Goal: Check status: Check status

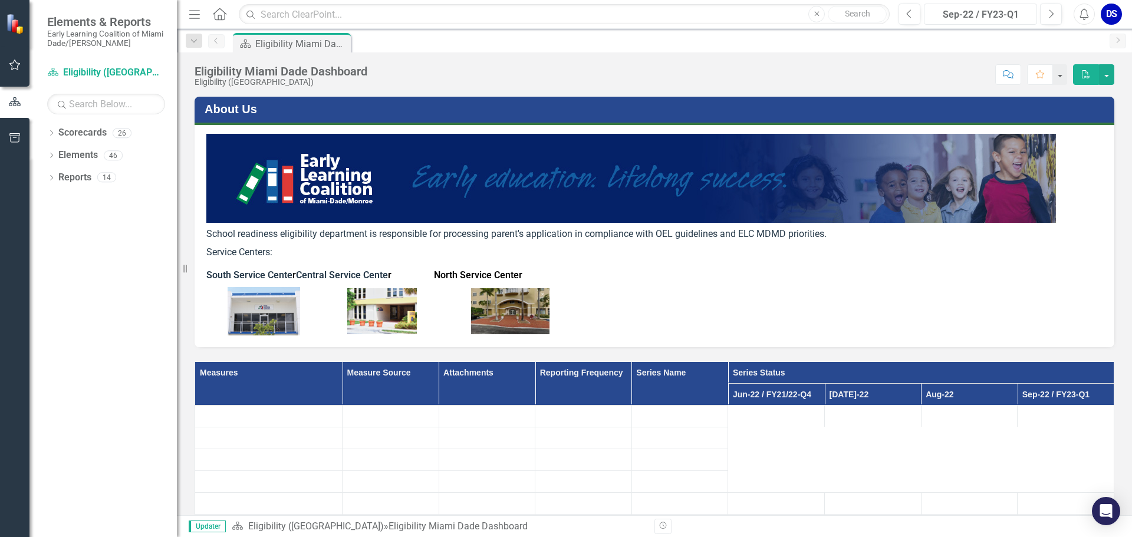
click at [1027, 11] on div "Sep-22 / FY23-Q1" at bounding box center [980, 15] width 105 height 14
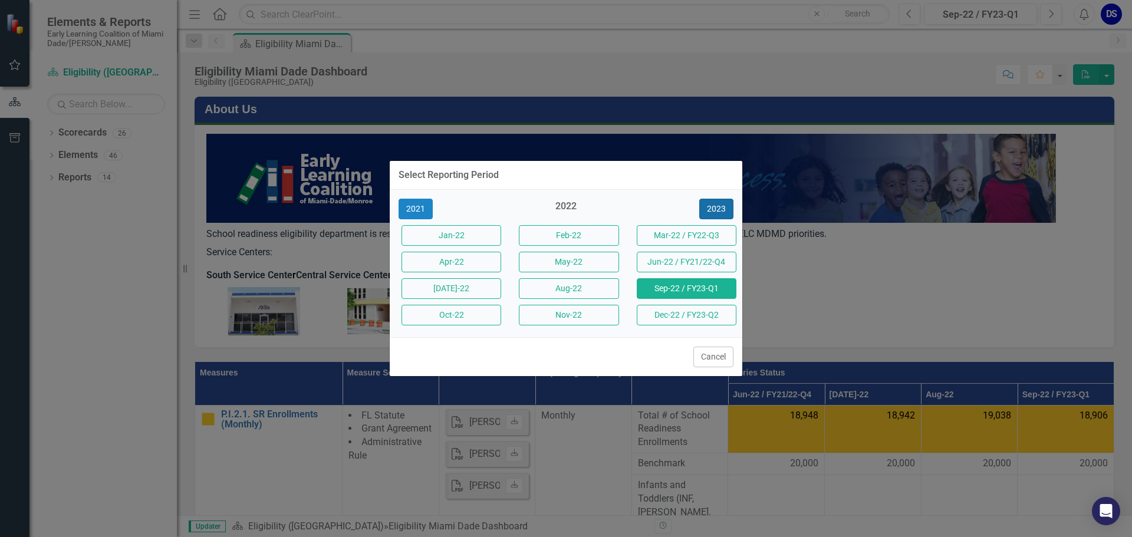
click at [717, 203] on button "2023" at bounding box center [716, 209] width 34 height 21
click at [713, 209] on button "2024" at bounding box center [716, 209] width 34 height 21
click at [713, 209] on button "2025" at bounding box center [716, 209] width 34 height 21
click at [693, 286] on button "Sep-25" at bounding box center [686, 288] width 100 height 21
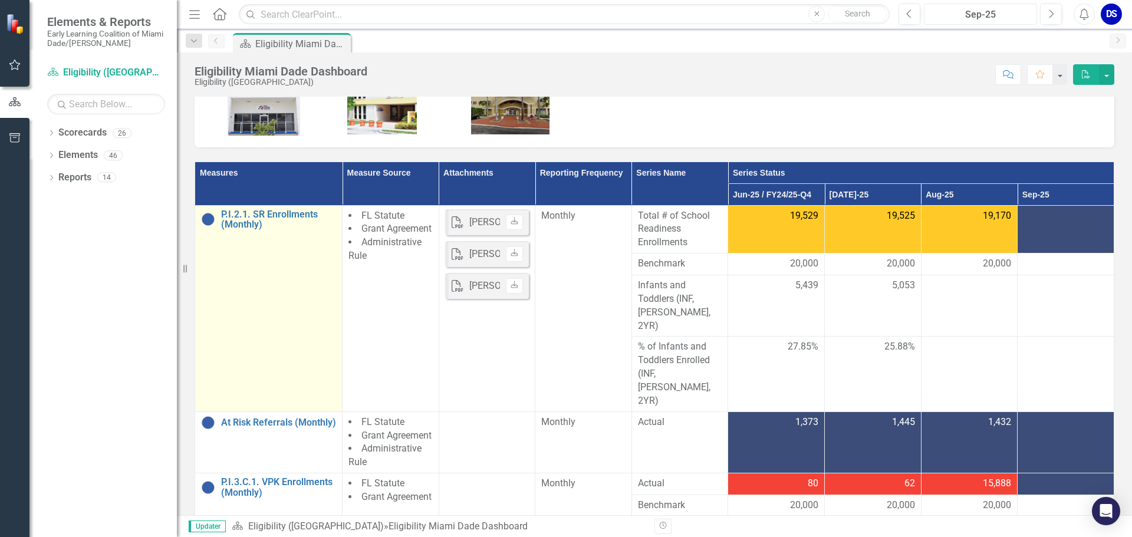
scroll to position [290, 0]
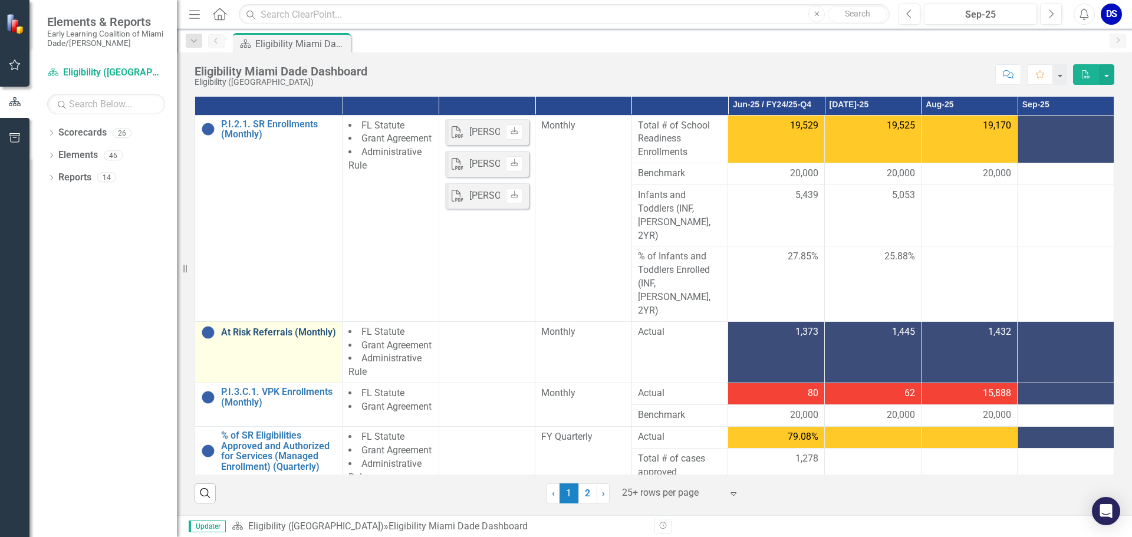
click at [252, 327] on link "At Risk Referrals (Monthly)" at bounding box center [278, 332] width 115 height 11
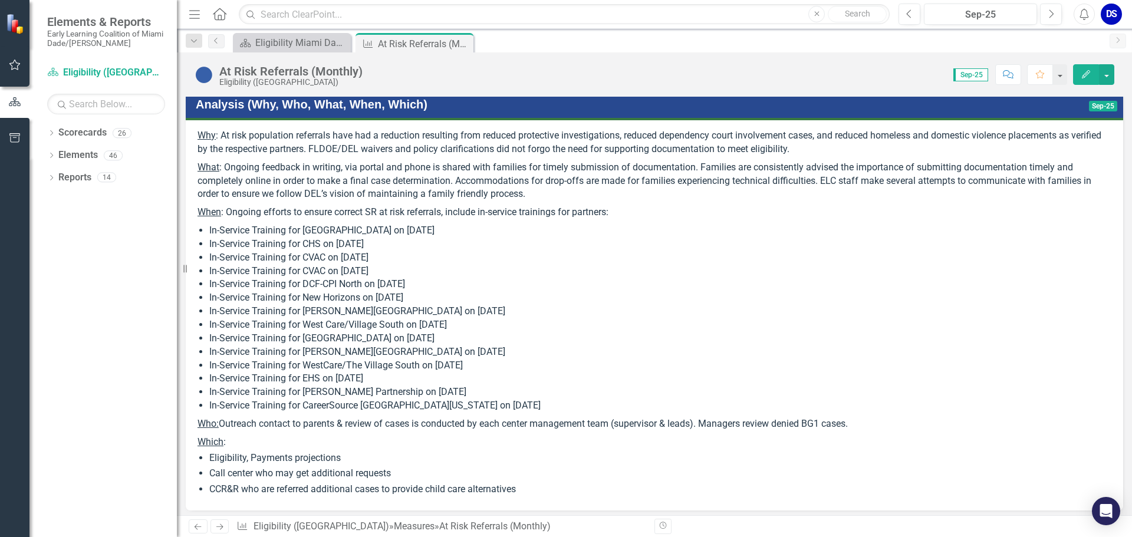
scroll to position [236, 0]
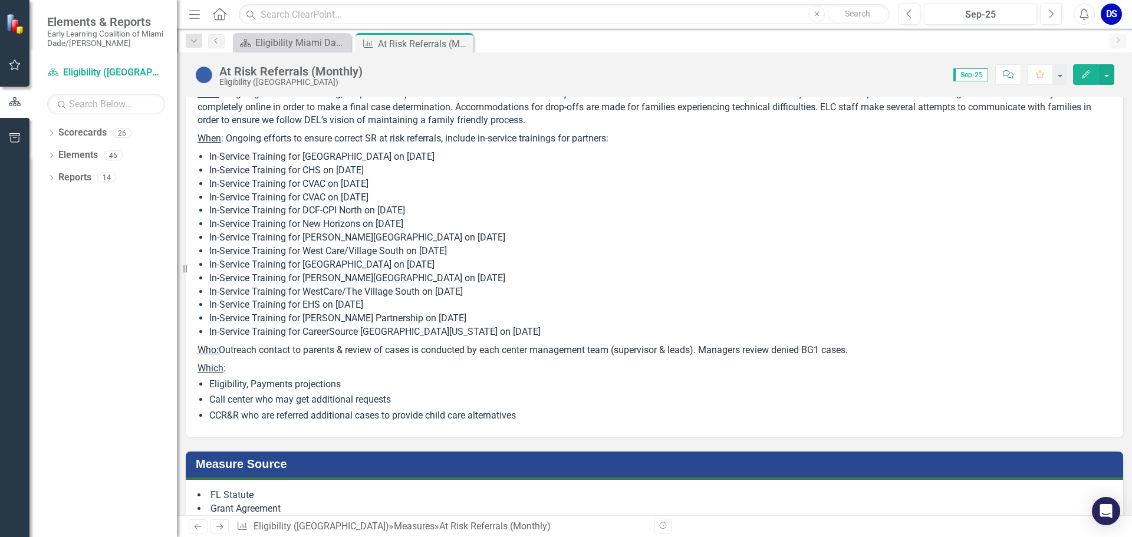
click at [511, 325] on li "In-Service Training for [PERSON_NAME] Partnership on [DATE]" at bounding box center [660, 319] width 902 height 14
click at [497, 325] on li "In-Service Training for [PERSON_NAME] Partnership on [DATE]" at bounding box center [660, 319] width 902 height 14
click at [514, 285] on li "In-Service Training for [PERSON_NAME][GEOGRAPHIC_DATA] on [DATE]" at bounding box center [660, 279] width 902 height 14
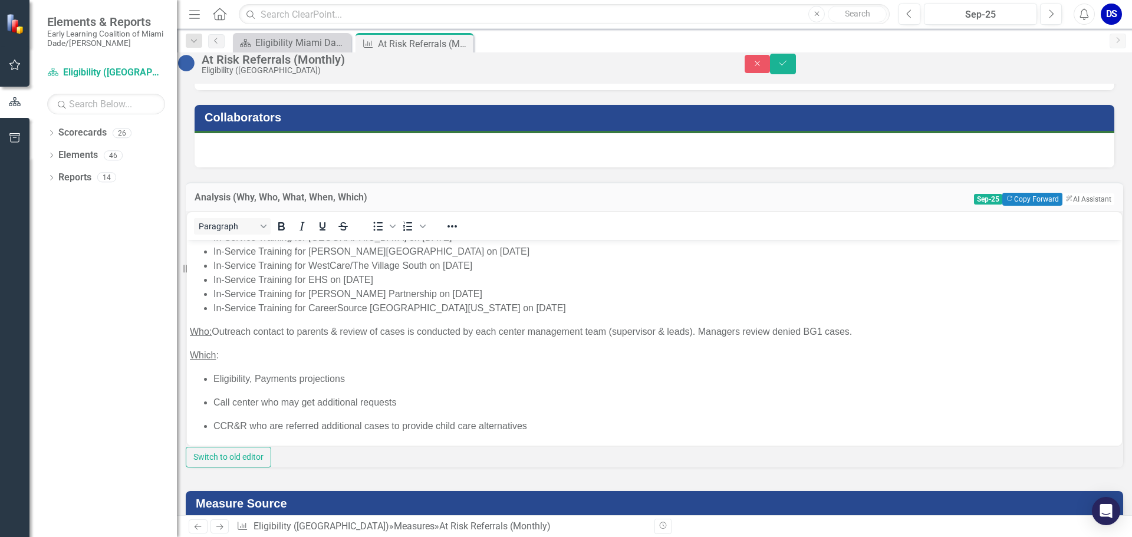
scroll to position [338, 0]
click at [490, 286] on li "In-Service Training for [PERSON_NAME] Partnership on [DATE]" at bounding box center [665, 293] width 905 height 14
